Goal: Check status: Check status

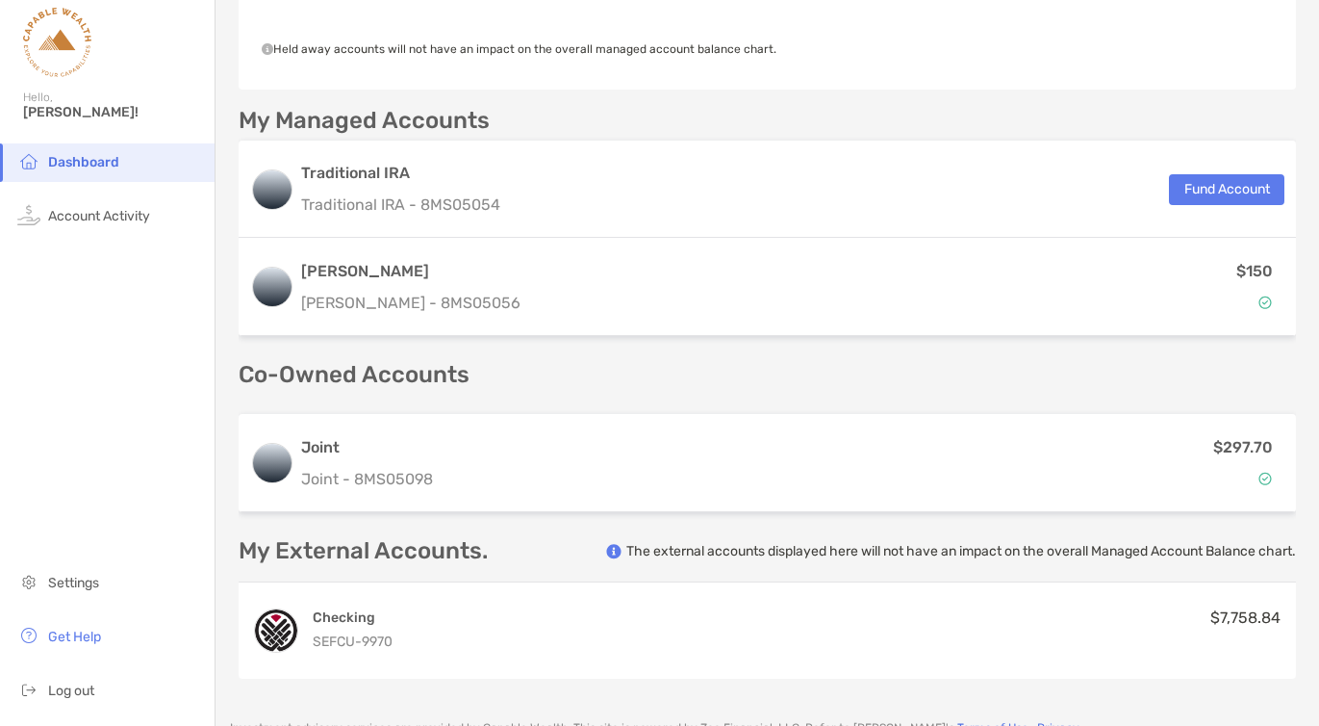
scroll to position [453, 0]
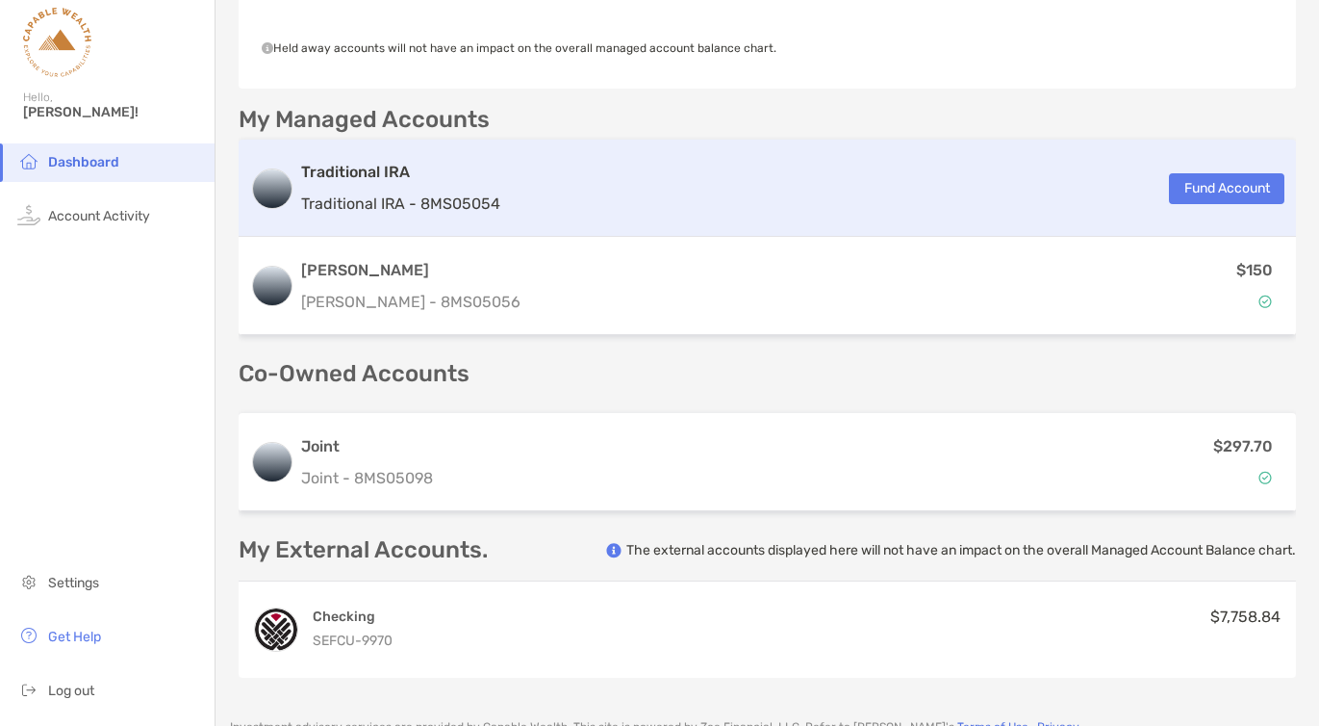
click at [548, 201] on div "Traditional IRA Traditional IRA - 8MS05054 Fund Account" at bounding box center [768, 188] width 1058 height 97
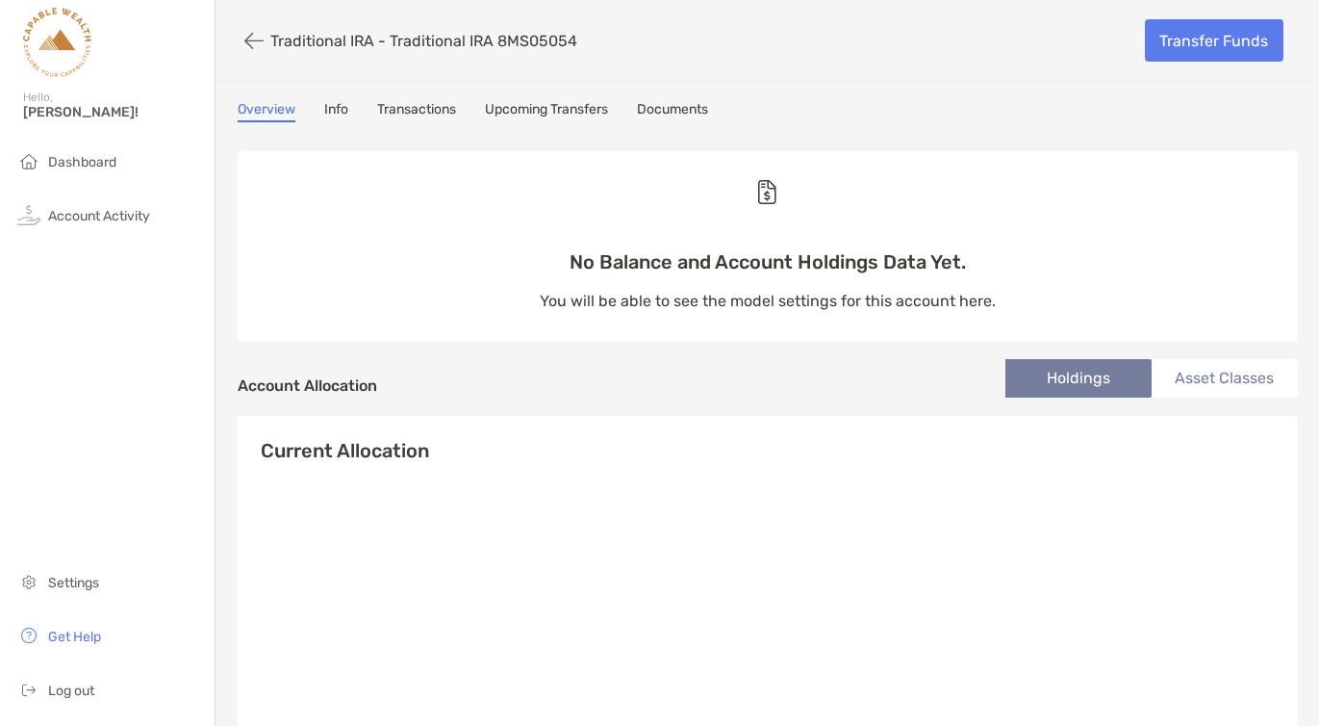
click at [449, 110] on link "Transactions" at bounding box center [416, 111] width 79 height 21
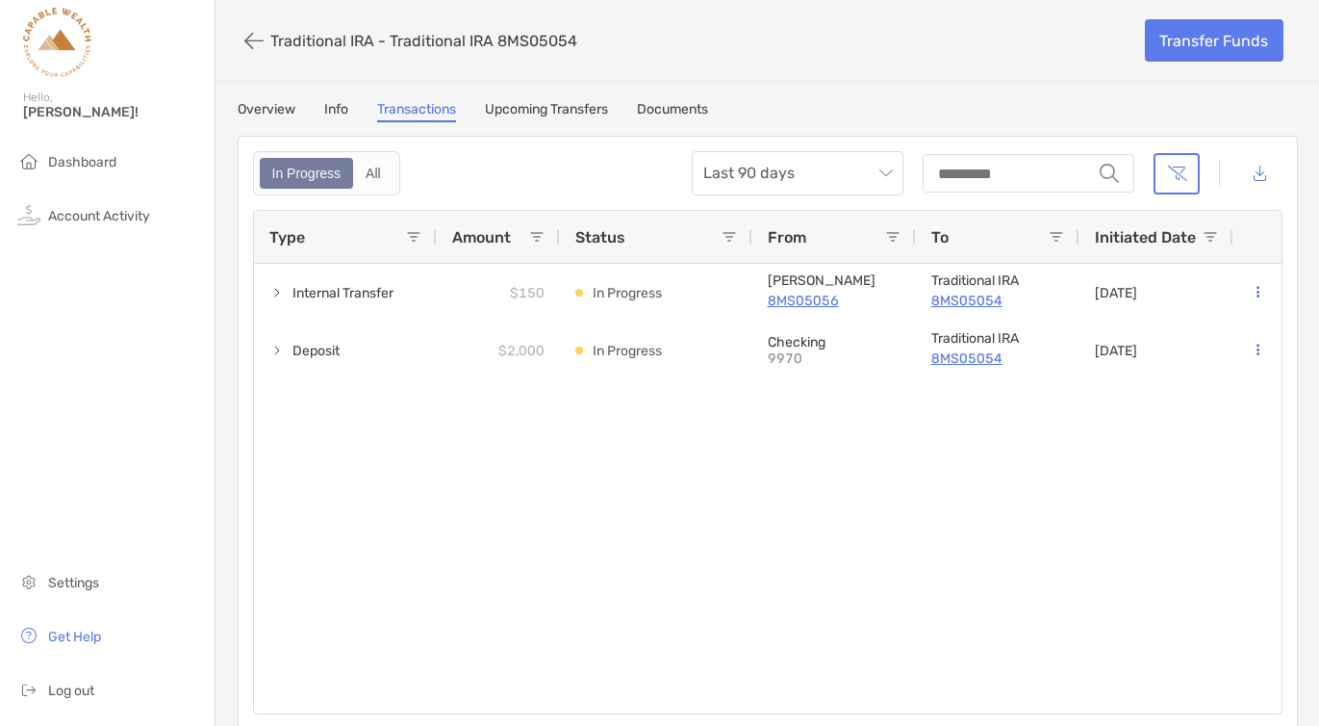
click at [510, 112] on link "Upcoming Transfers" at bounding box center [546, 111] width 123 height 21
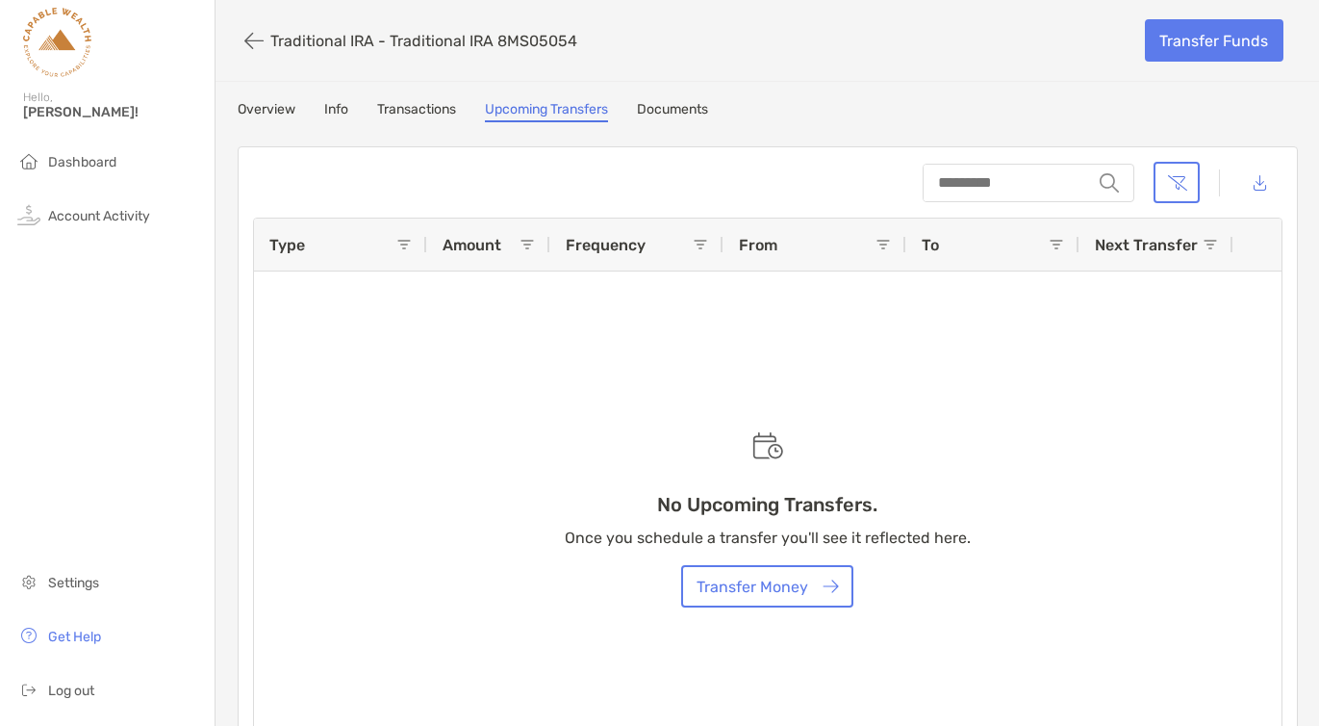
click at [340, 113] on link "Info" at bounding box center [336, 111] width 24 height 21
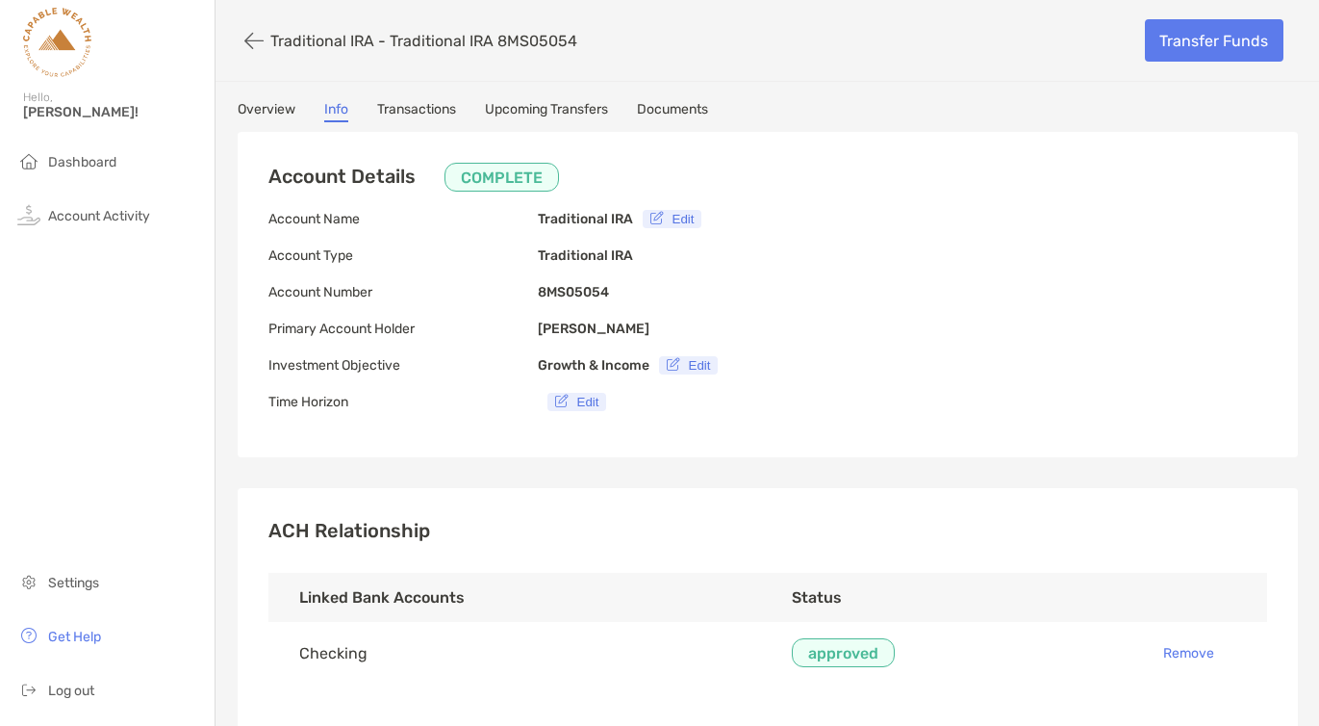
click at [287, 112] on link "Overview" at bounding box center [267, 111] width 58 height 21
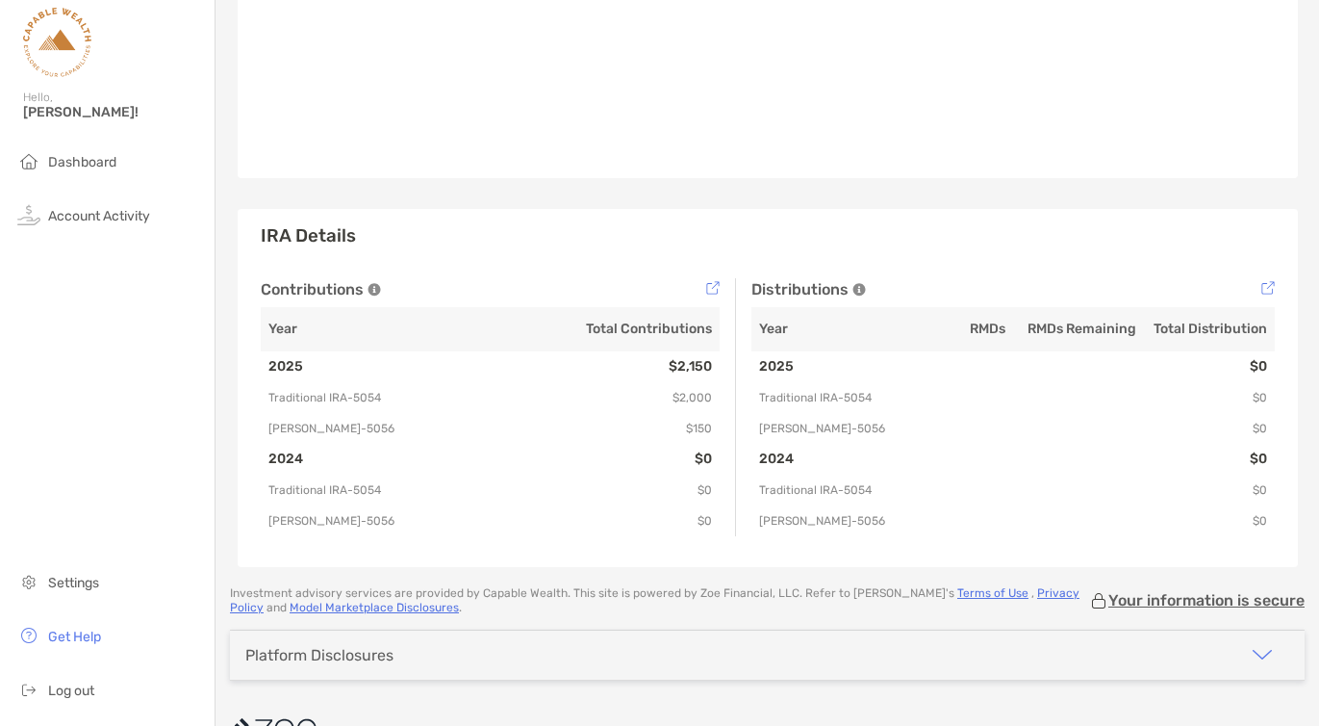
scroll to position [449, 0]
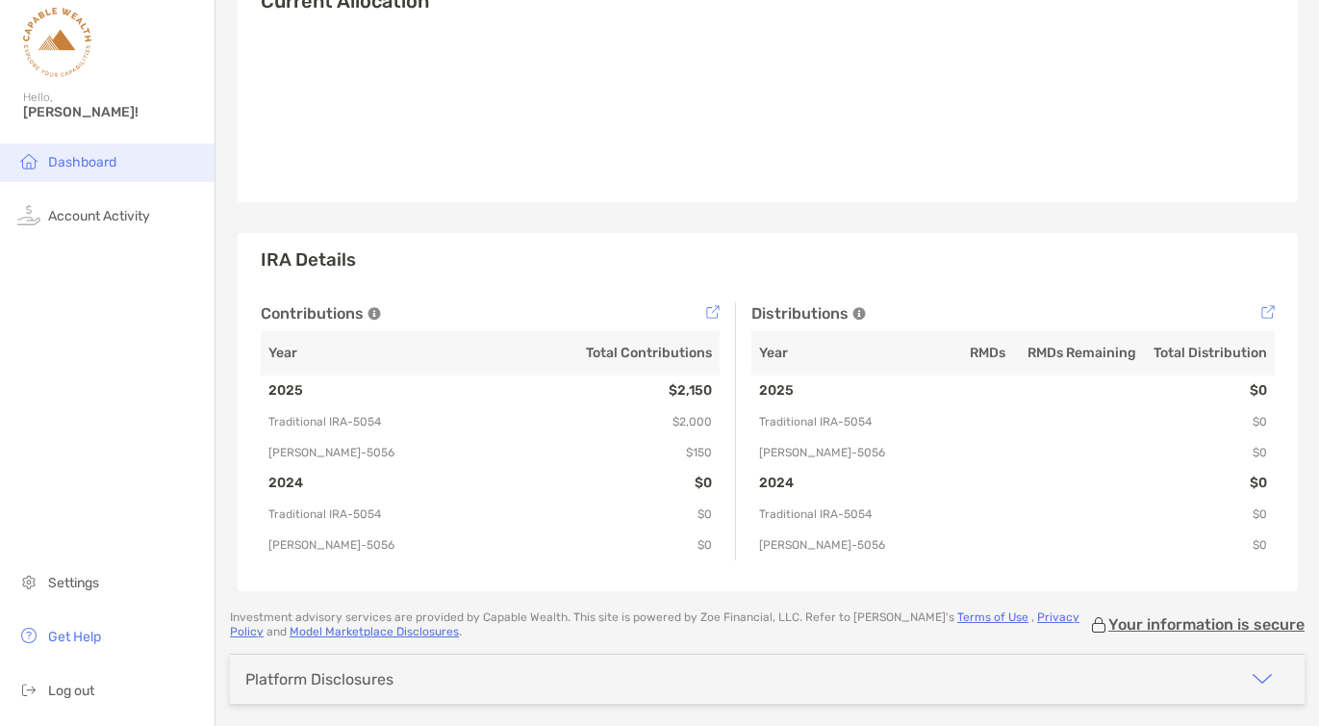
click at [68, 157] on span "Dashboard" at bounding box center [82, 162] width 68 height 16
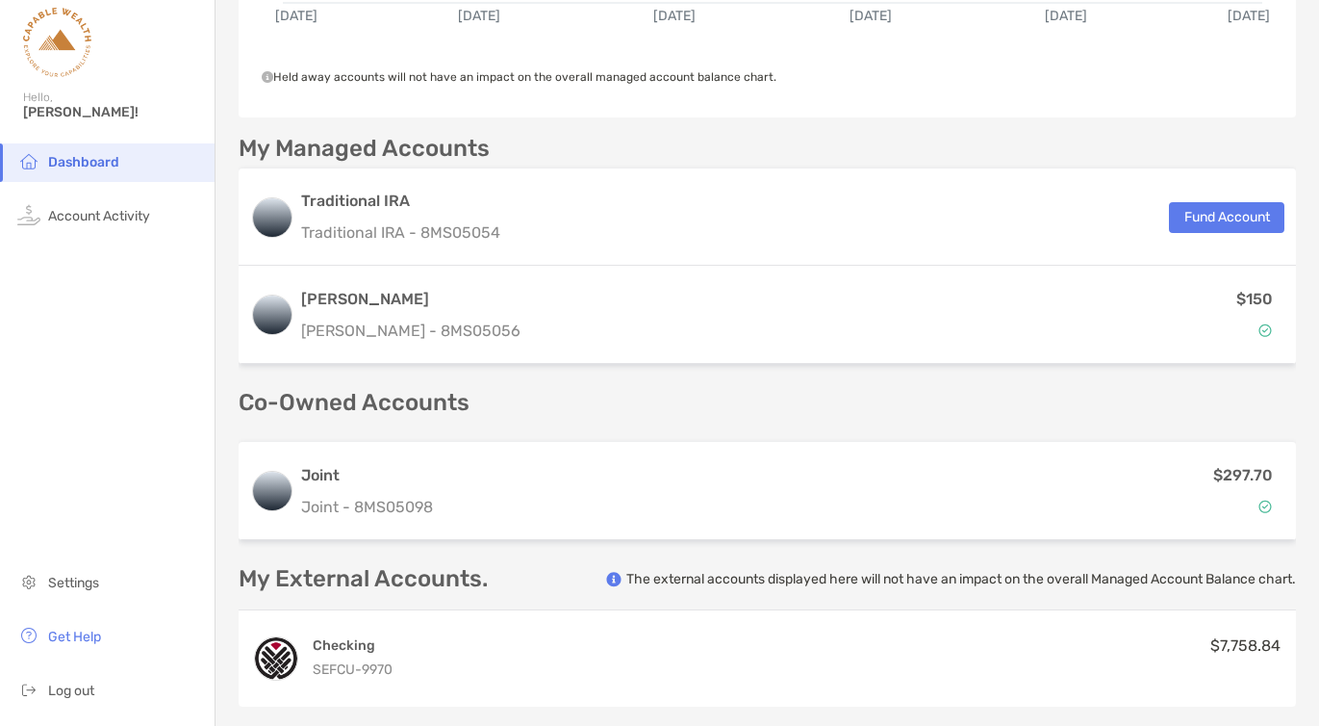
scroll to position [422, 0]
